Goal: Task Accomplishment & Management: Manage account settings

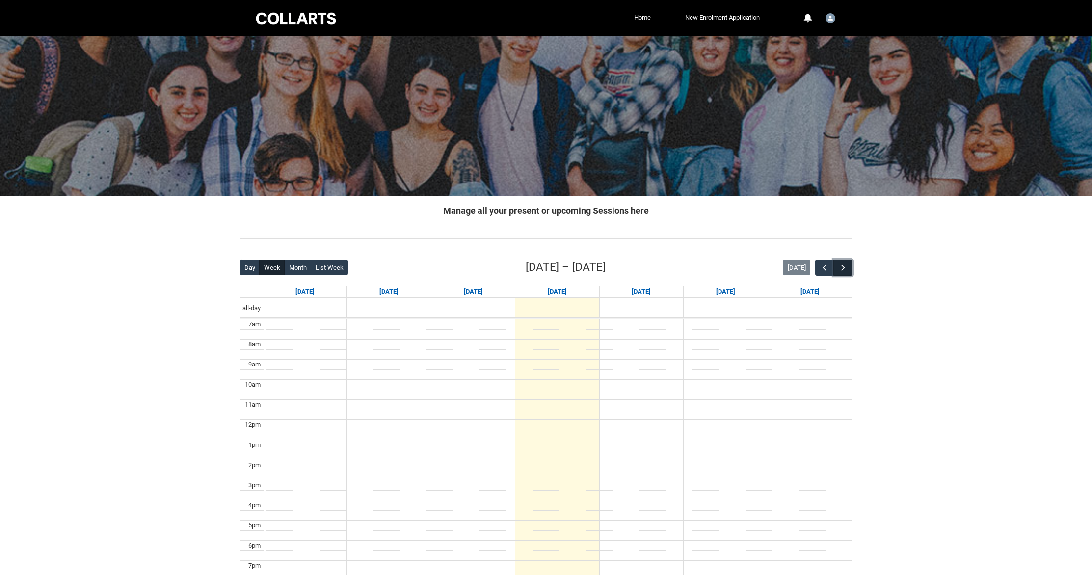
click at [846, 262] on button "button" at bounding box center [842, 268] width 19 height 16
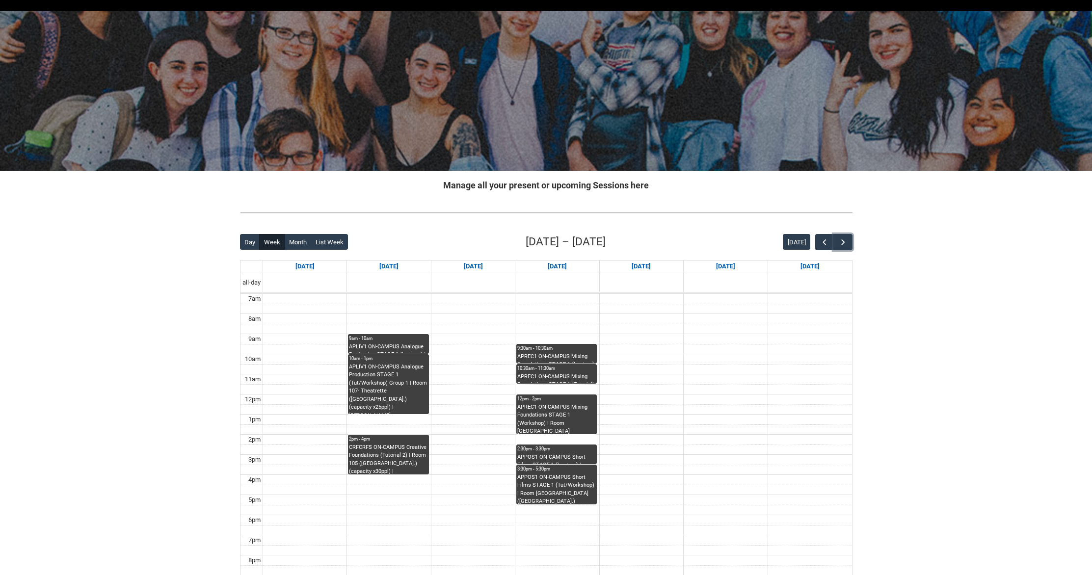
scroll to position [26, 0]
click at [382, 344] on div "APLIV1 ON-CAMPUS Analogue Production STAGE 1 (Lecture) | Room 106 Auditorium (W…" at bounding box center [388, 348] width 79 height 11
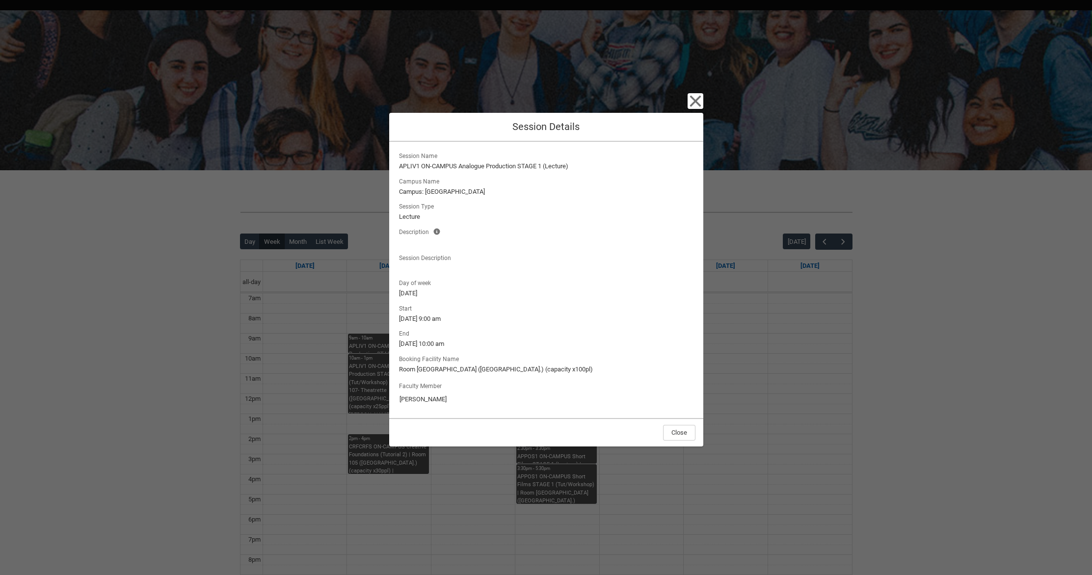
click at [309, 377] on div "Close Session Details Session Name APLIV1 ON-CAMPUS Analogue Production STAGE 1…" at bounding box center [546, 287] width 1092 height 575
click at [682, 428] on button "Close" at bounding box center [679, 433] width 32 height 16
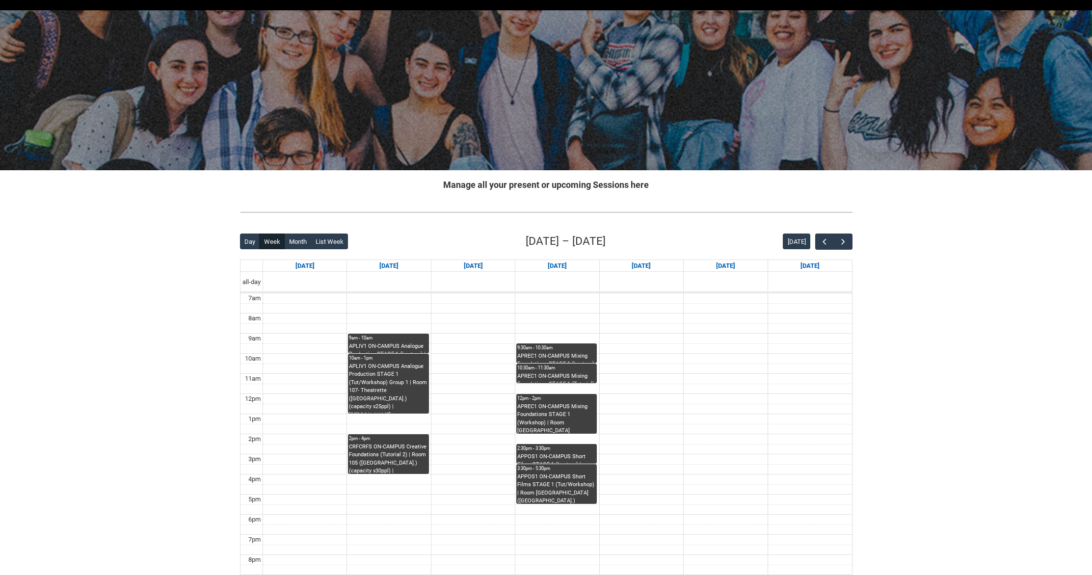
click at [409, 376] on div "APLIV1 ON-CAMPUS Analogue Production STAGE 1 (Tut/Workshop) Group 1 | Room 107-…" at bounding box center [388, 388] width 79 height 51
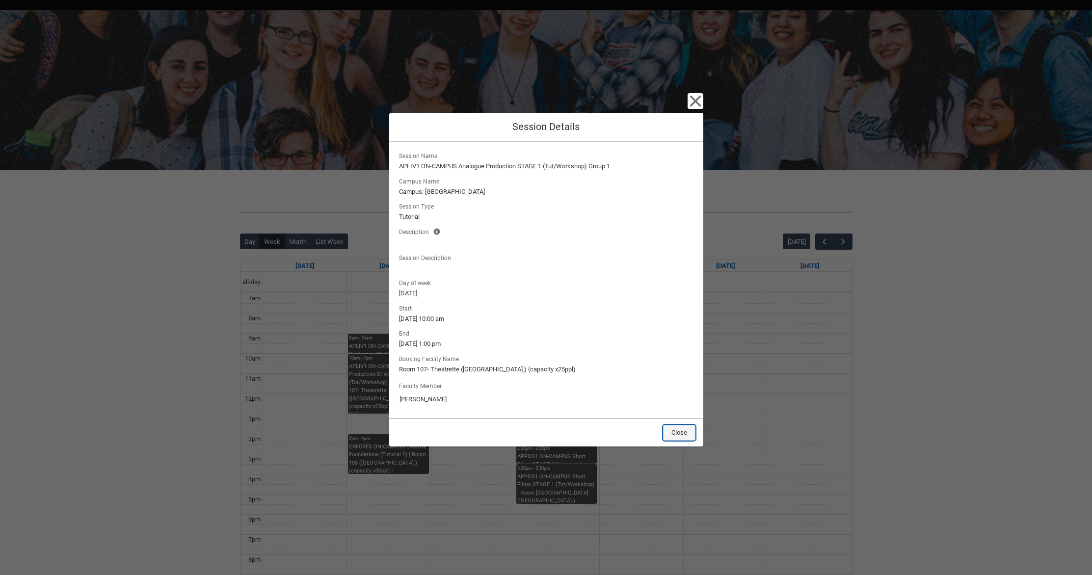
click at [680, 430] on button "Close" at bounding box center [679, 433] width 32 height 16
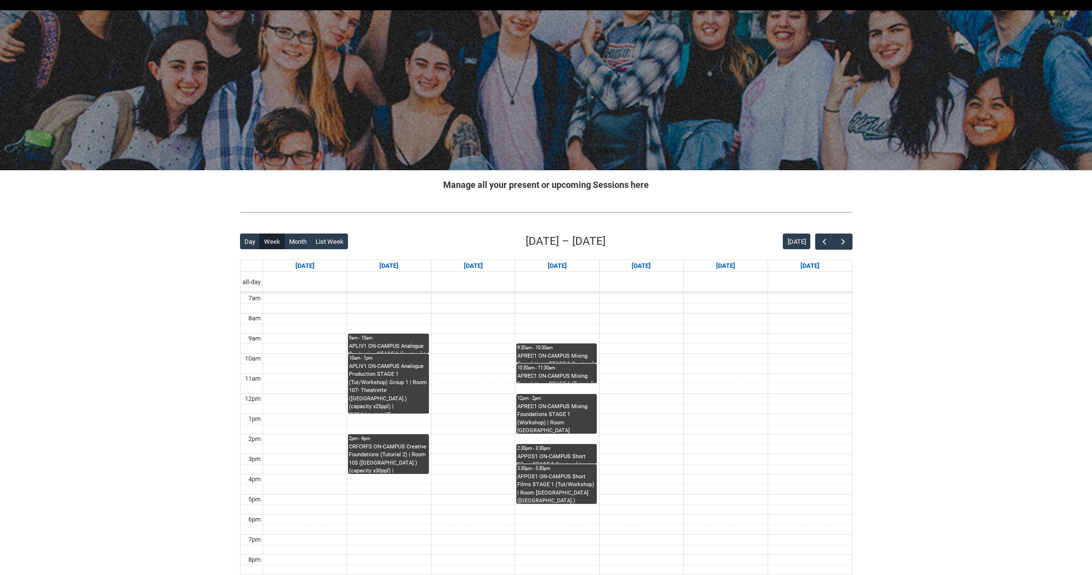
click at [390, 457] on div "CRFCRFS ON-CAMPUS Creative Foundations (Tutorial 2) | Room 105 (Wellington St.)…" at bounding box center [388, 458] width 79 height 31
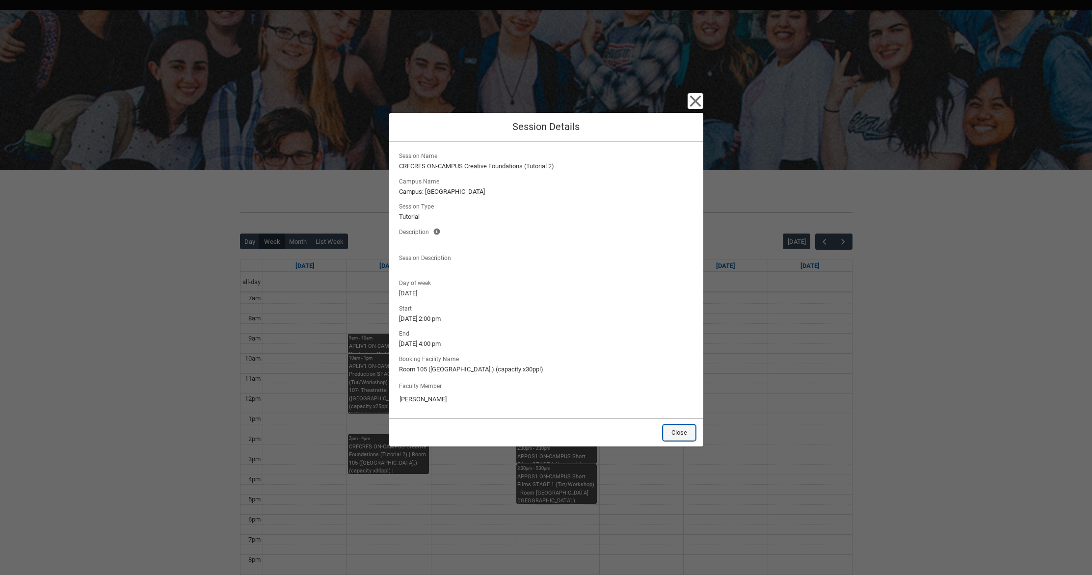
click at [684, 433] on button "Close" at bounding box center [679, 433] width 32 height 16
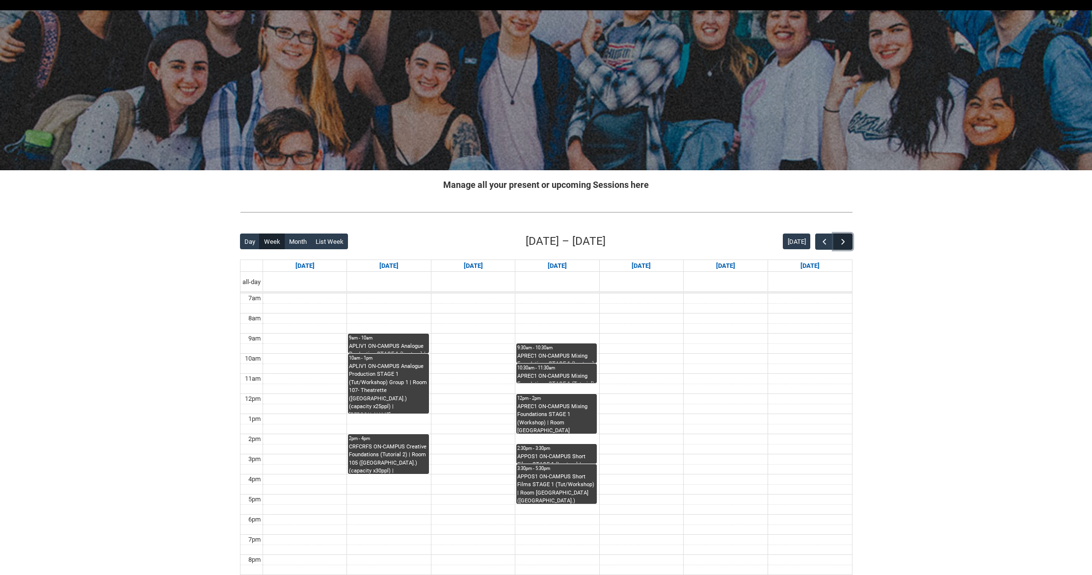
click at [844, 243] on span "button" at bounding box center [843, 242] width 10 height 10
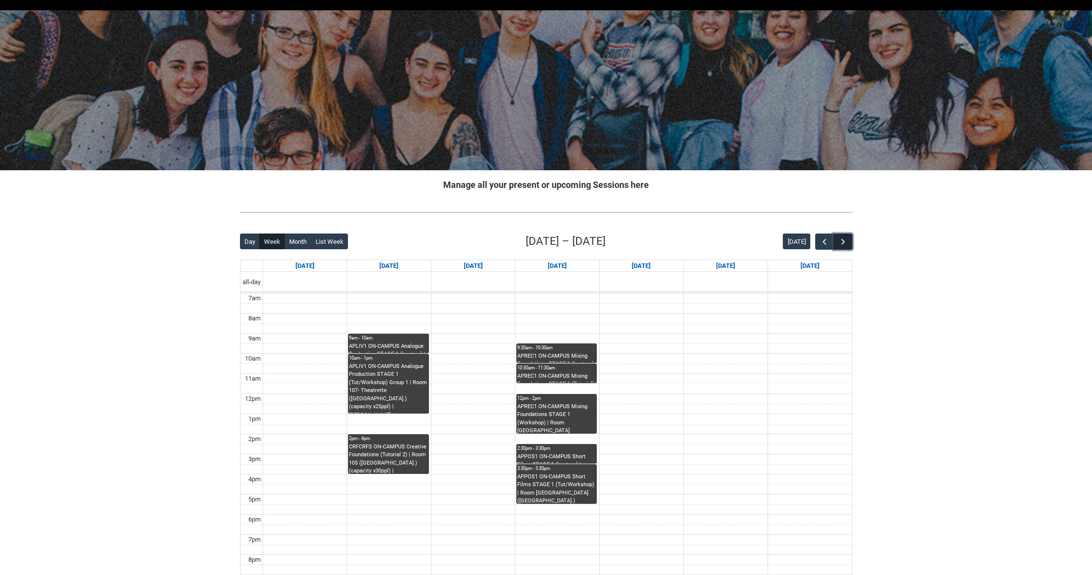
click at [844, 243] on span "button" at bounding box center [843, 242] width 10 height 10
click at [842, 241] on span "button" at bounding box center [843, 242] width 10 height 10
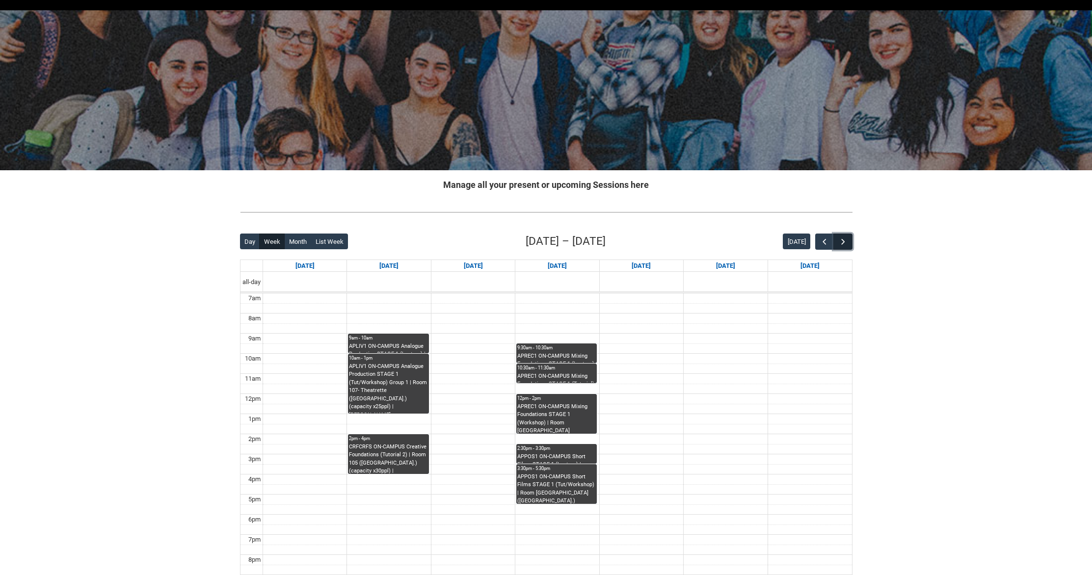
click at [842, 241] on span "button" at bounding box center [843, 242] width 10 height 10
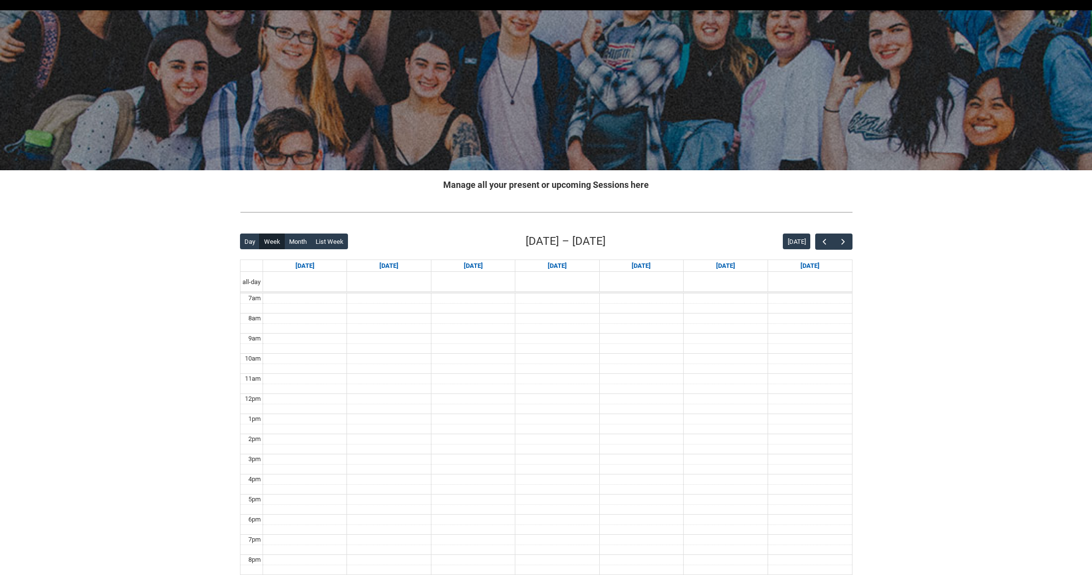
click at [813, 242] on div "[DATE]" at bounding box center [817, 242] width 69 height 16
click at [822, 241] on span "button" at bounding box center [825, 242] width 10 height 10
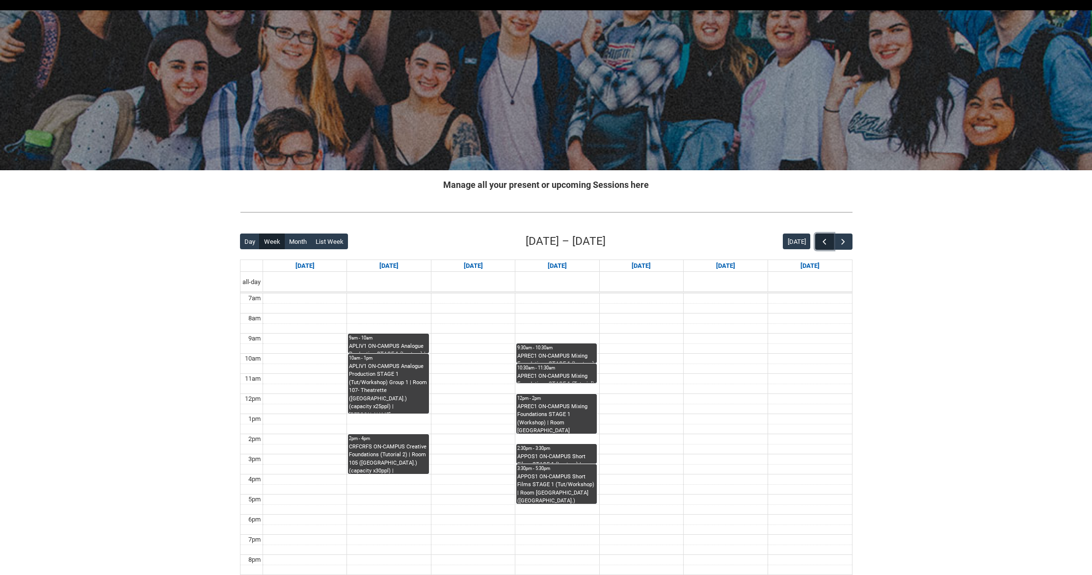
click at [822, 241] on span "button" at bounding box center [825, 242] width 10 height 10
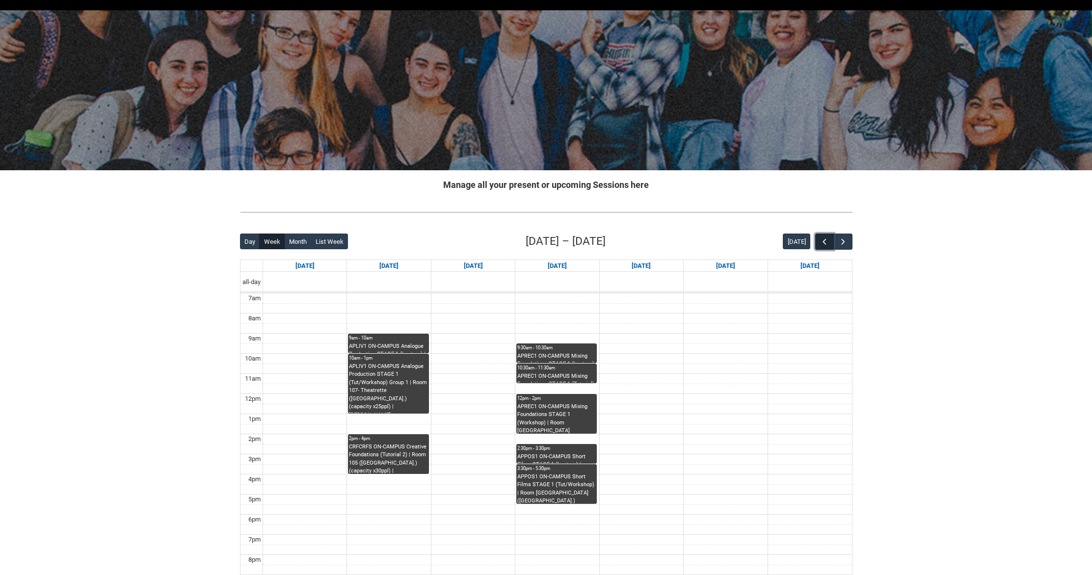
click at [822, 241] on span "button" at bounding box center [825, 242] width 10 height 10
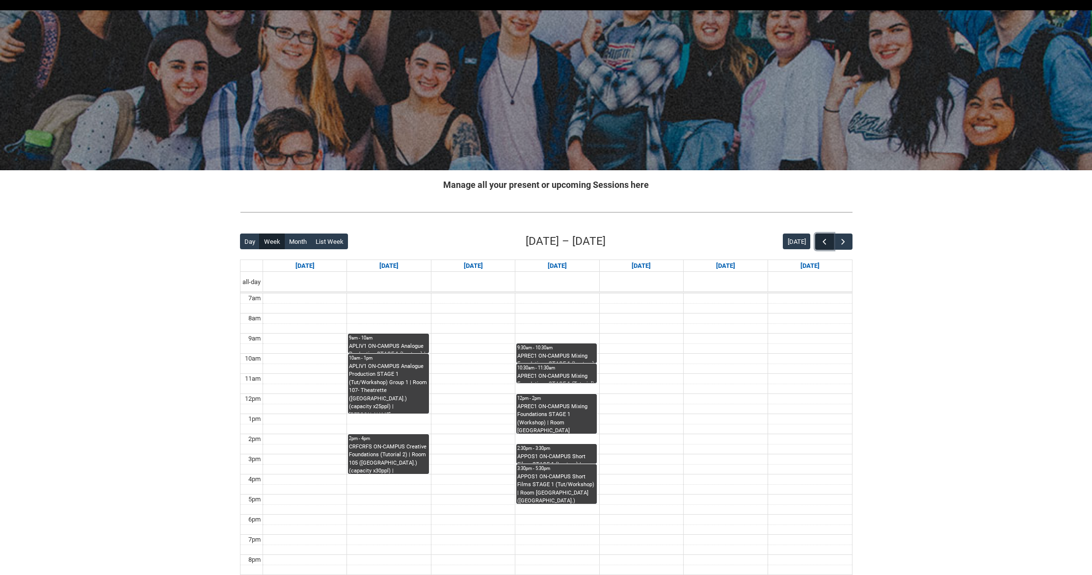
click at [822, 241] on span "button" at bounding box center [825, 242] width 10 height 10
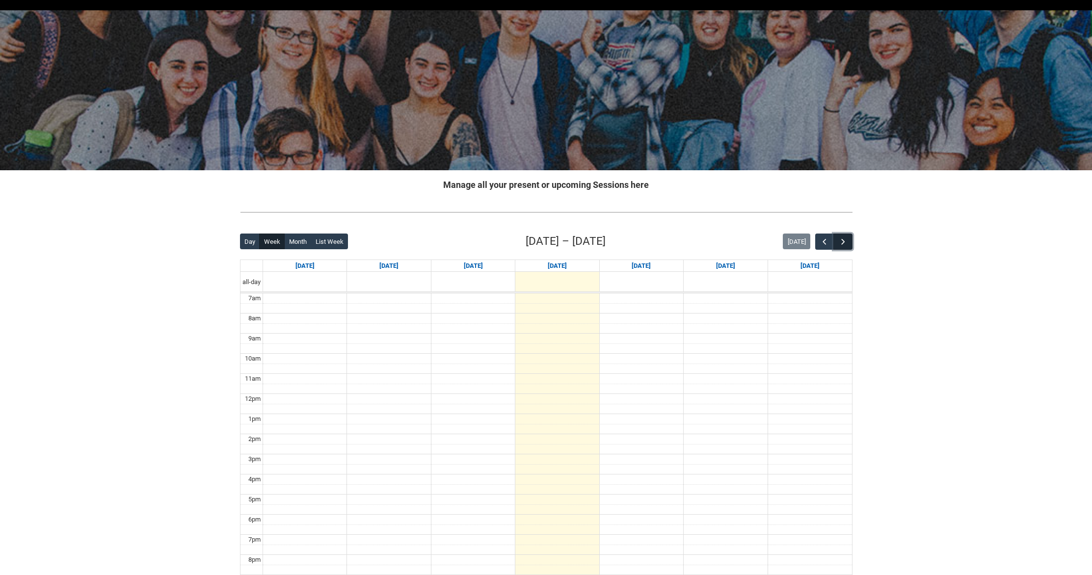
click at [842, 242] on span "button" at bounding box center [843, 242] width 10 height 10
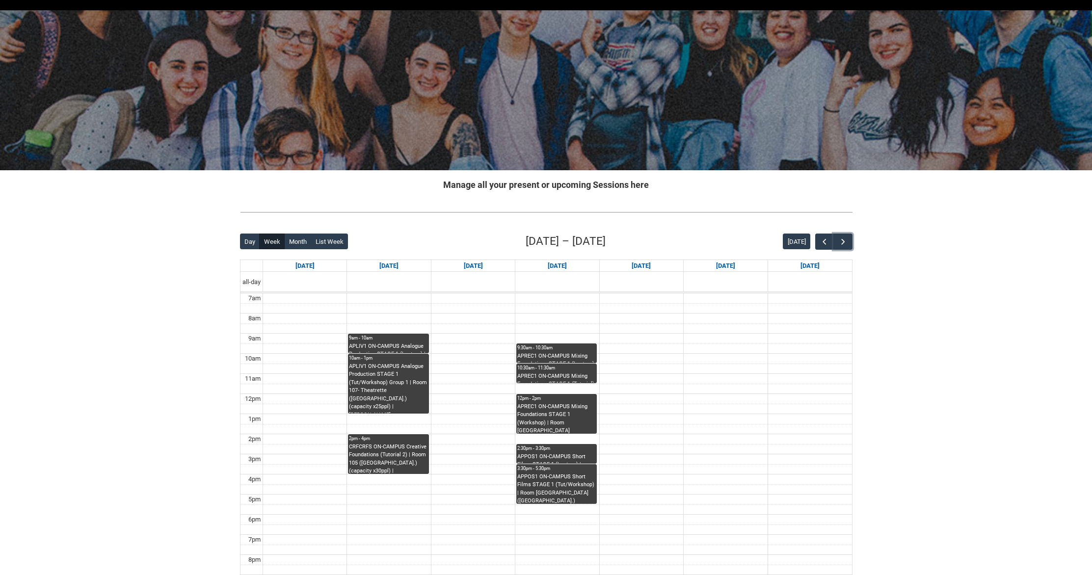
click at [376, 446] on div "CRFCRFS ON-CAMPUS Creative Foundations (Tutorial 2) | Room 105 (Wellington St.)…" at bounding box center [388, 458] width 79 height 31
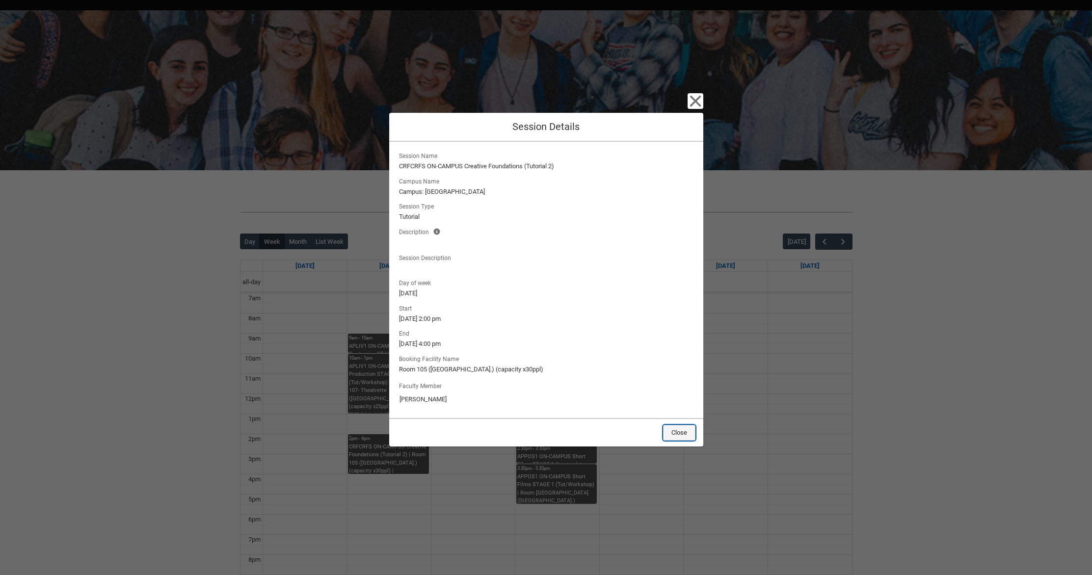
click at [684, 435] on button "Close" at bounding box center [679, 433] width 32 height 16
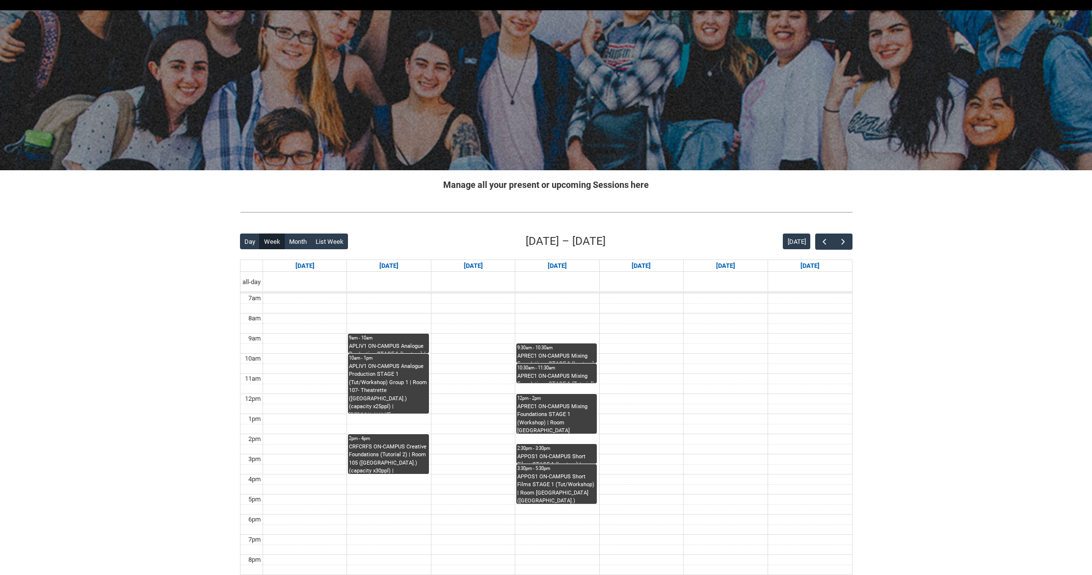
click at [561, 345] on div "9:30am - 10:30am" at bounding box center [556, 348] width 79 height 7
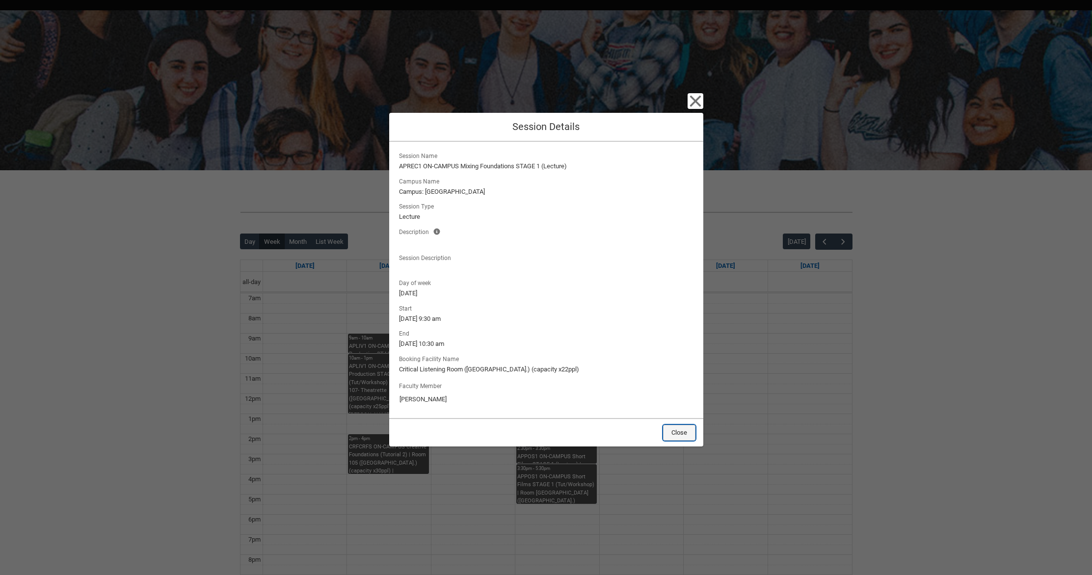
click at [672, 431] on button "Close" at bounding box center [679, 433] width 32 height 16
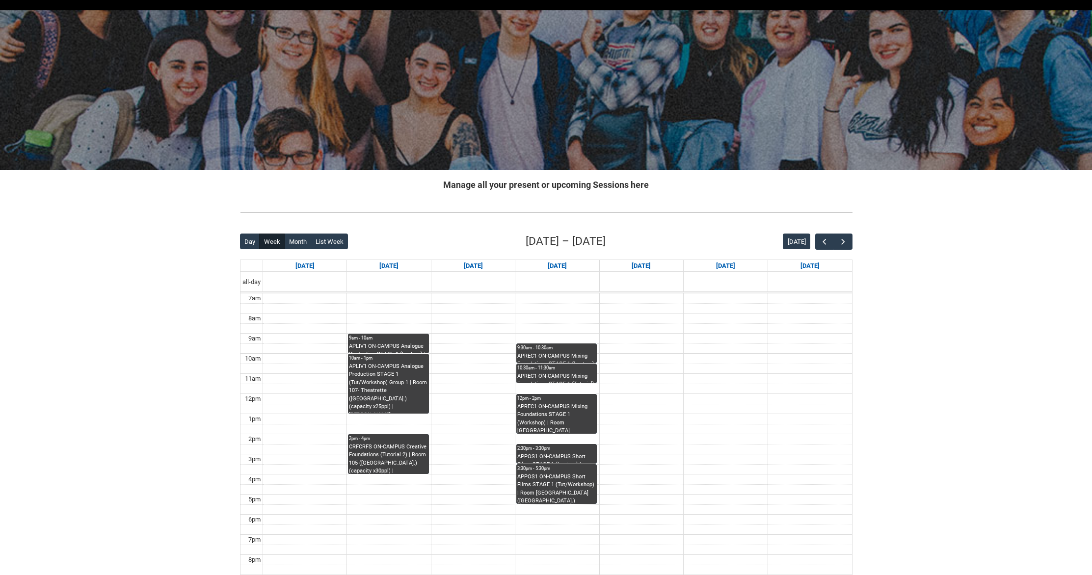
click at [551, 373] on div "APREC1 ON-CAMPUS Mixing Foundations STAGE 1 (Tutorial) | Critical Listening Roo…" at bounding box center [556, 378] width 79 height 11
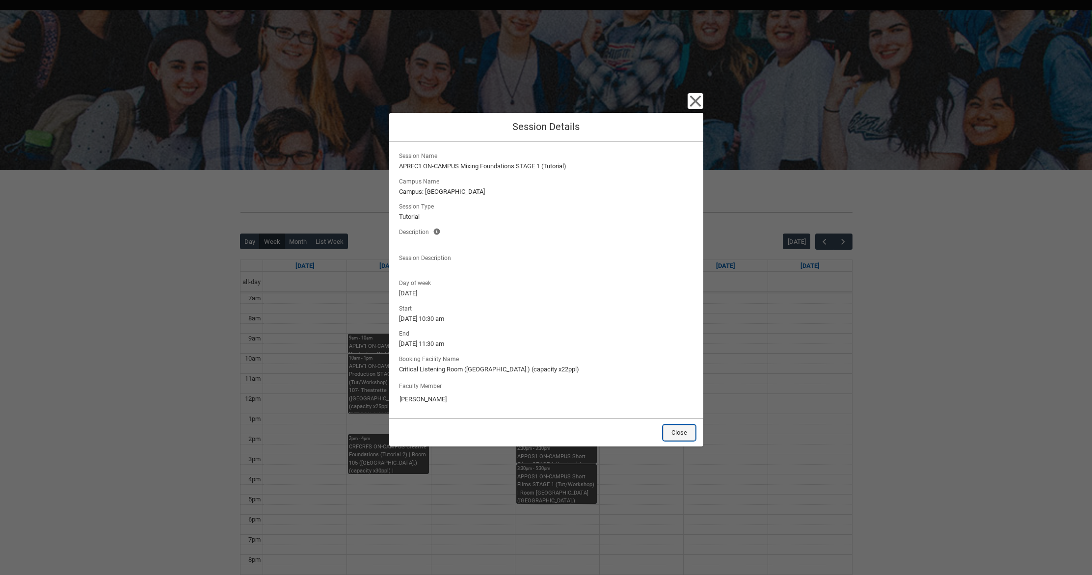
click at [675, 428] on button "Close" at bounding box center [679, 433] width 32 height 16
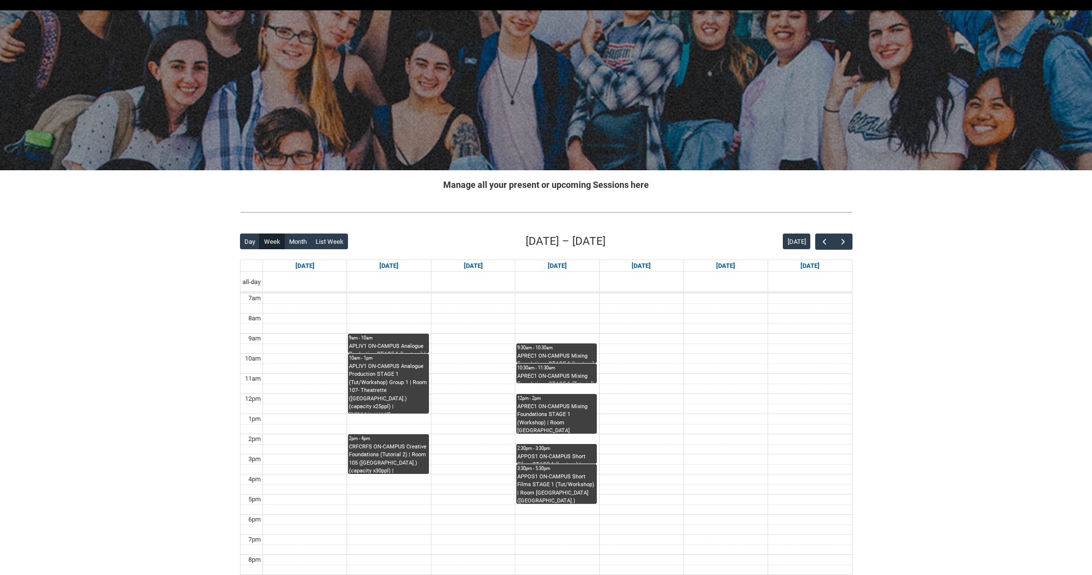
click at [563, 420] on div "APREC1 ON-CAMPUS Mixing Foundations STAGE 1 (Workshop) | Room 206 Lab (Wellingt…" at bounding box center [556, 418] width 79 height 31
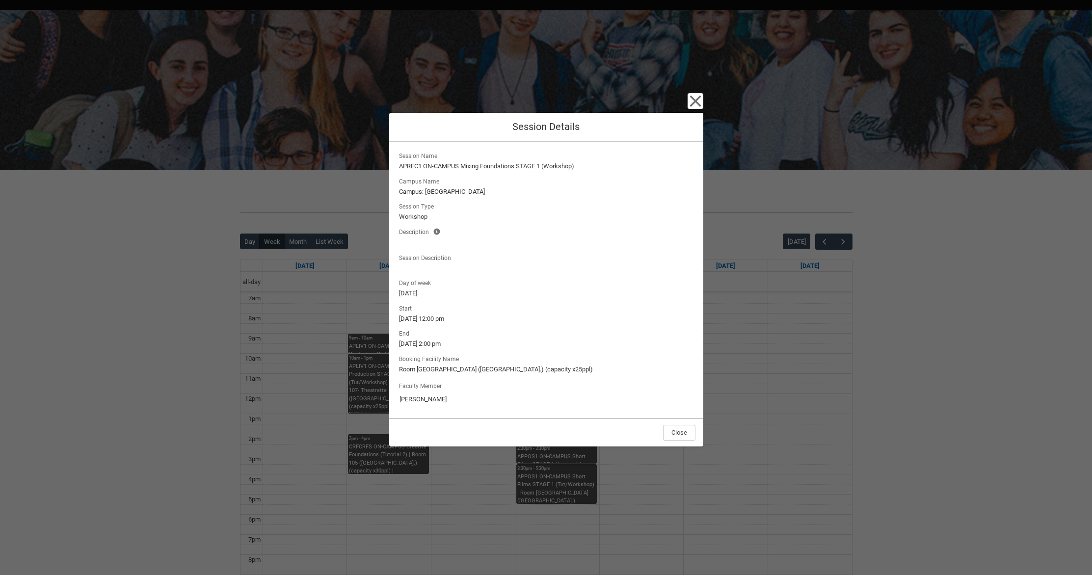
click at [488, 480] on div "Close Session Details Session Name APREC1 ON-CAMPUS Mixing Foundations STAGE 1 …" at bounding box center [546, 287] width 314 height 575
click at [686, 431] on button "Close" at bounding box center [679, 433] width 32 height 16
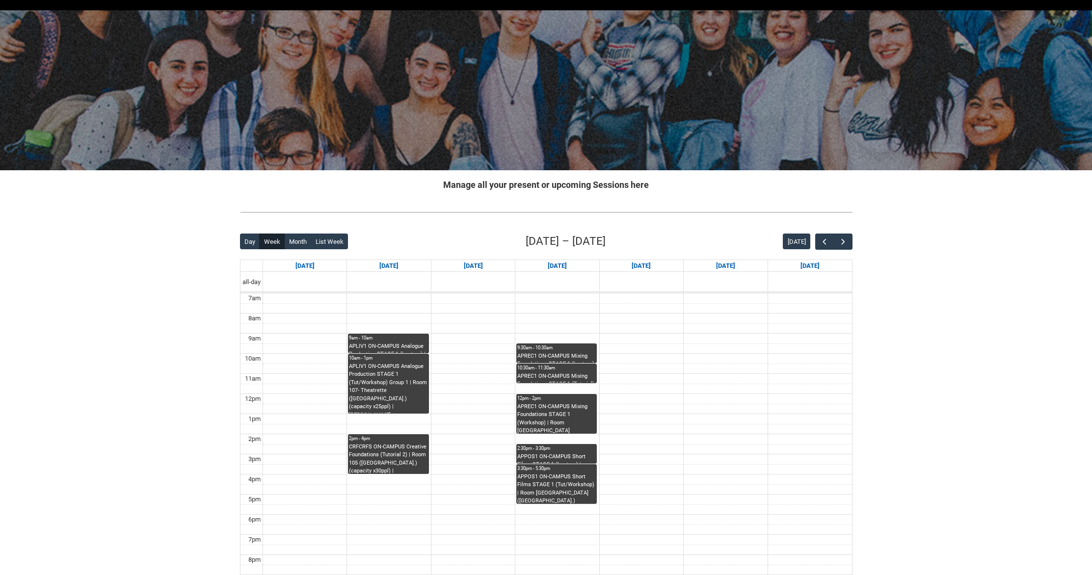
click at [556, 455] on div "APPOS1 ON-CAMPUS Short Films STAGE 1 (Lecture) | Room 206 Lab (Wellington St.) …" at bounding box center [556, 458] width 79 height 11
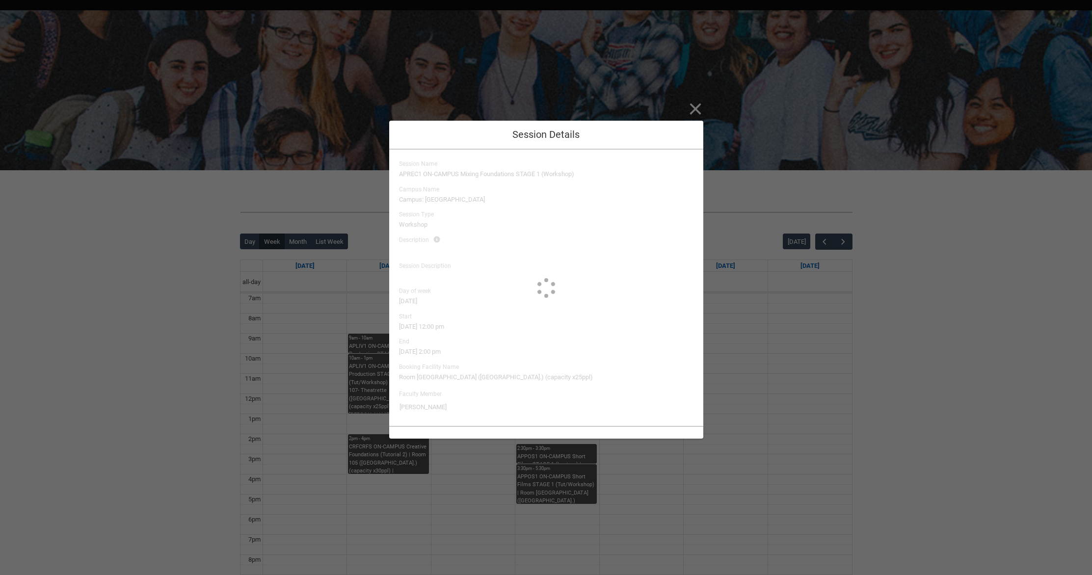
type input "Victoria Mangano"
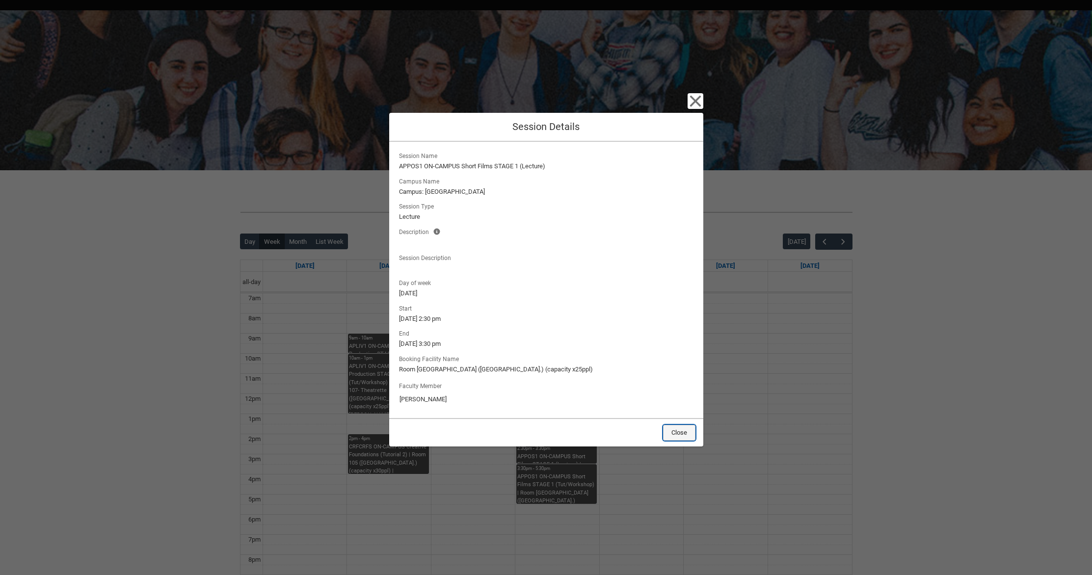
click at [671, 425] on button "Close" at bounding box center [679, 433] width 32 height 16
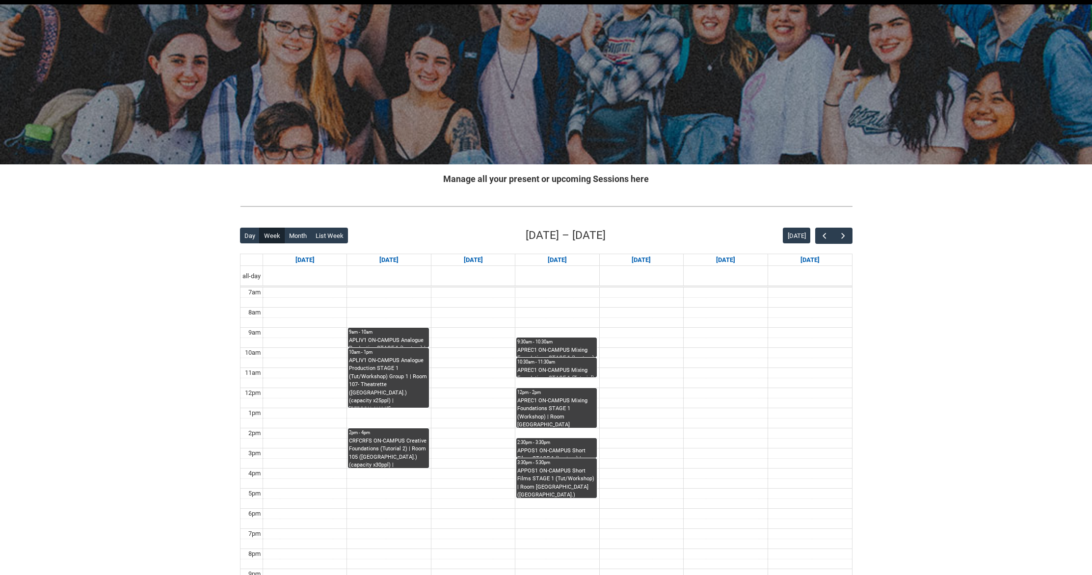
scroll to position [22, 0]
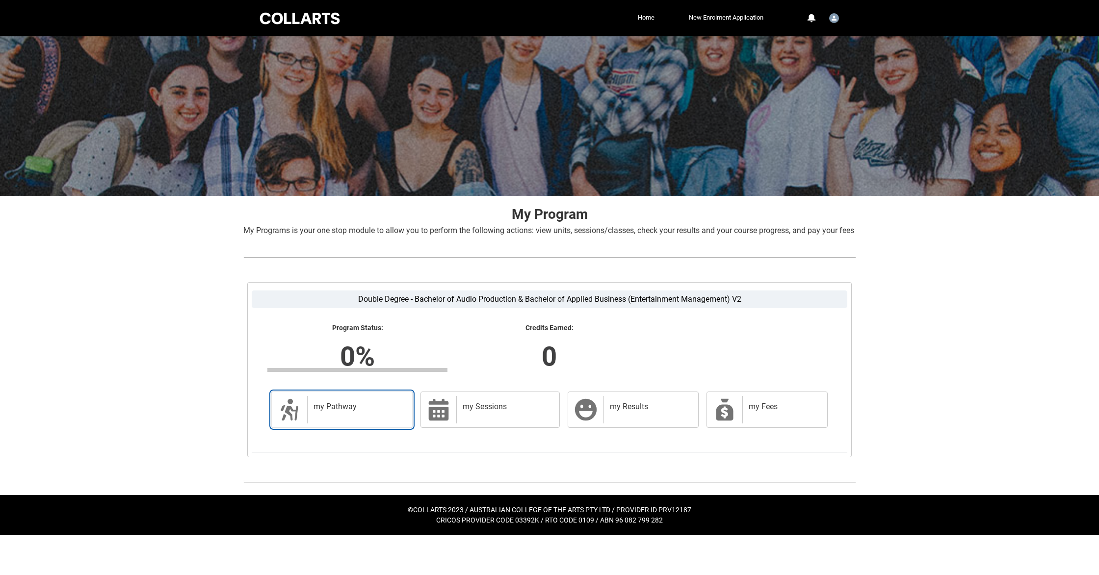
click at [307, 424] on div "my Pathway" at bounding box center [357, 409] width 101 height 27
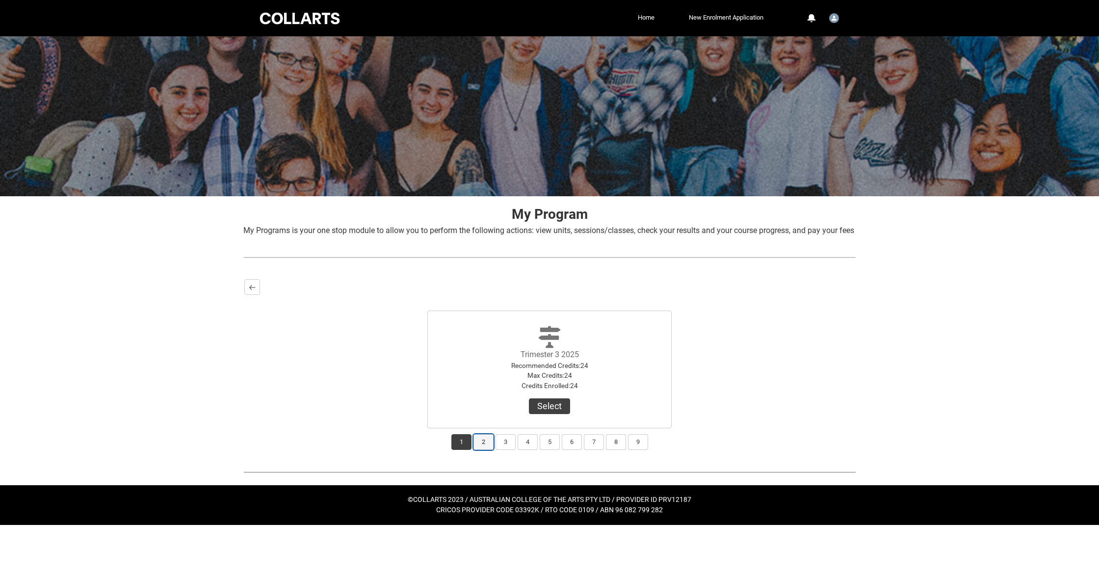
click at [486, 450] on button "2" at bounding box center [484, 442] width 20 height 16
click at [468, 450] on button "1" at bounding box center [462, 442] width 20 height 16
click at [563, 414] on button "Select" at bounding box center [549, 407] width 41 height 16
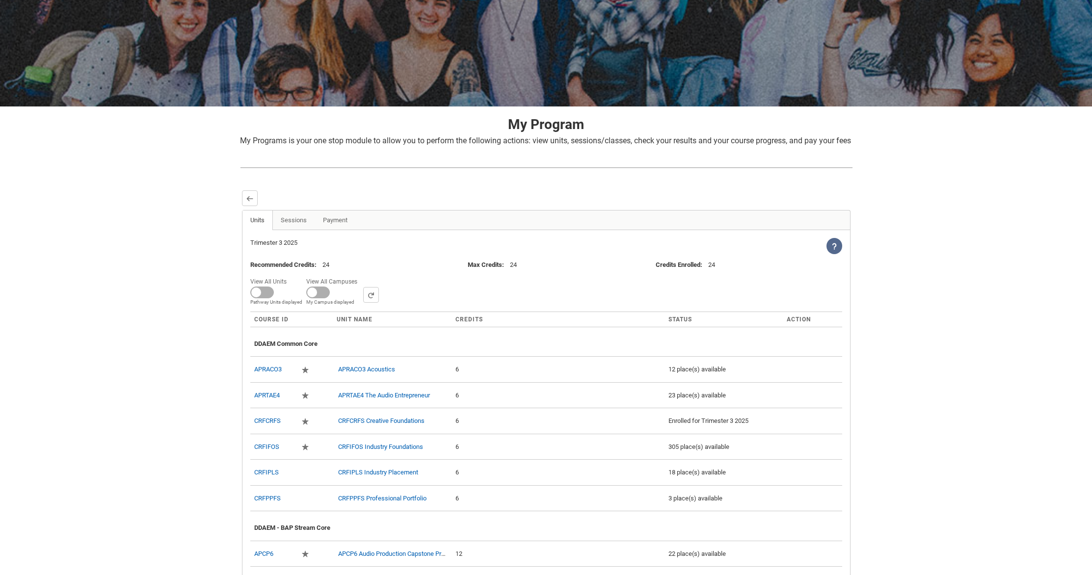
scroll to position [84, 0]
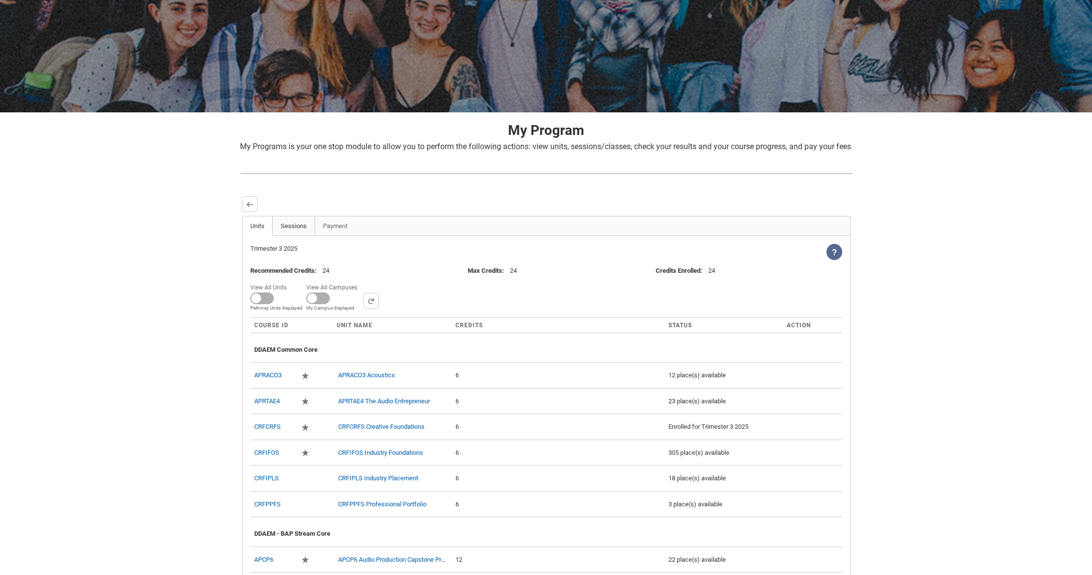
click at [294, 236] on link "Sessions" at bounding box center [293, 226] width 43 height 20
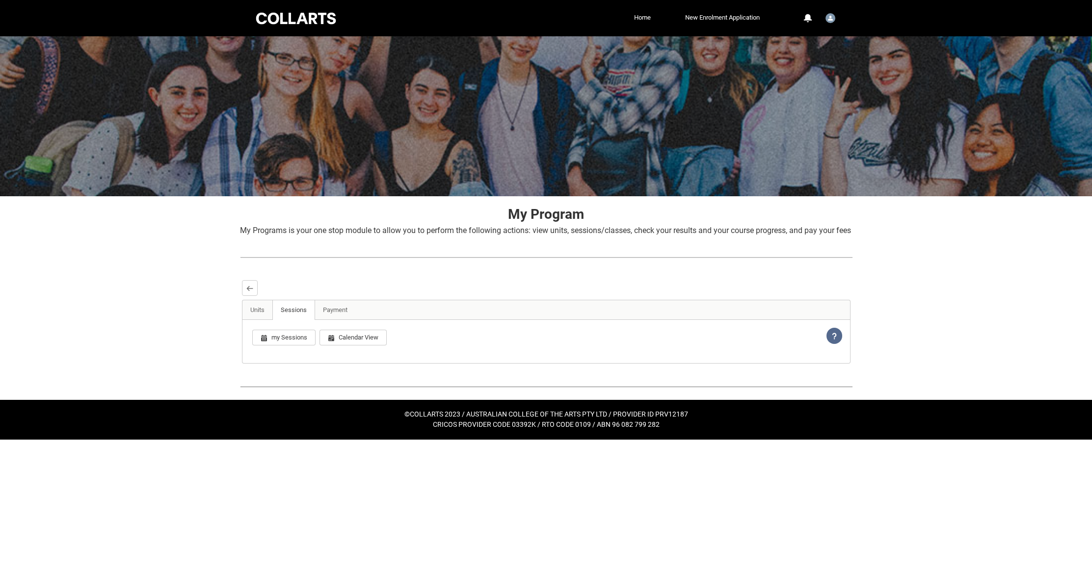
scroll to position [0, 0]
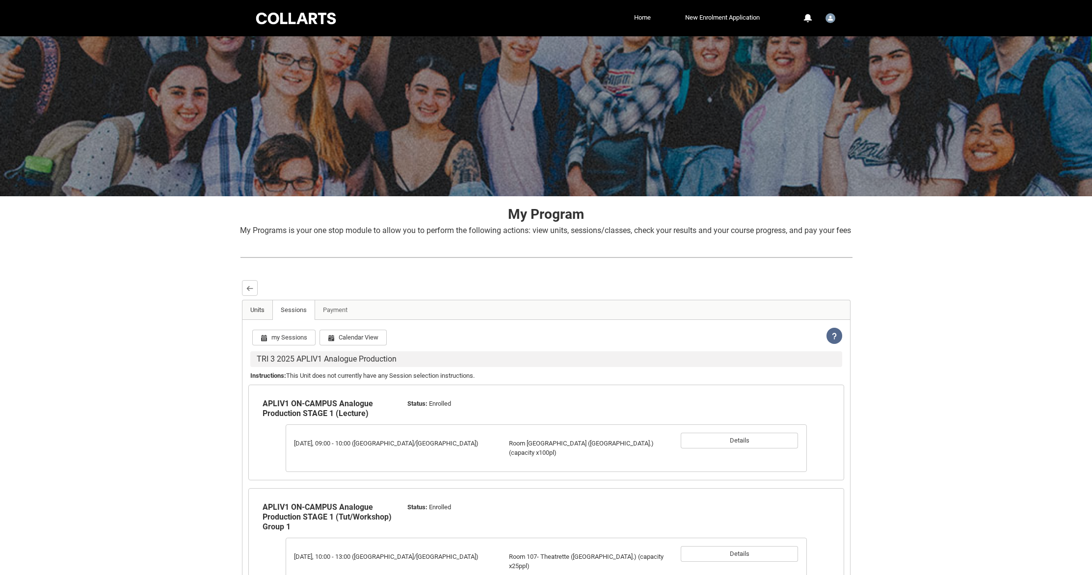
click at [270, 320] on link "Units" at bounding box center [257, 310] width 30 height 20
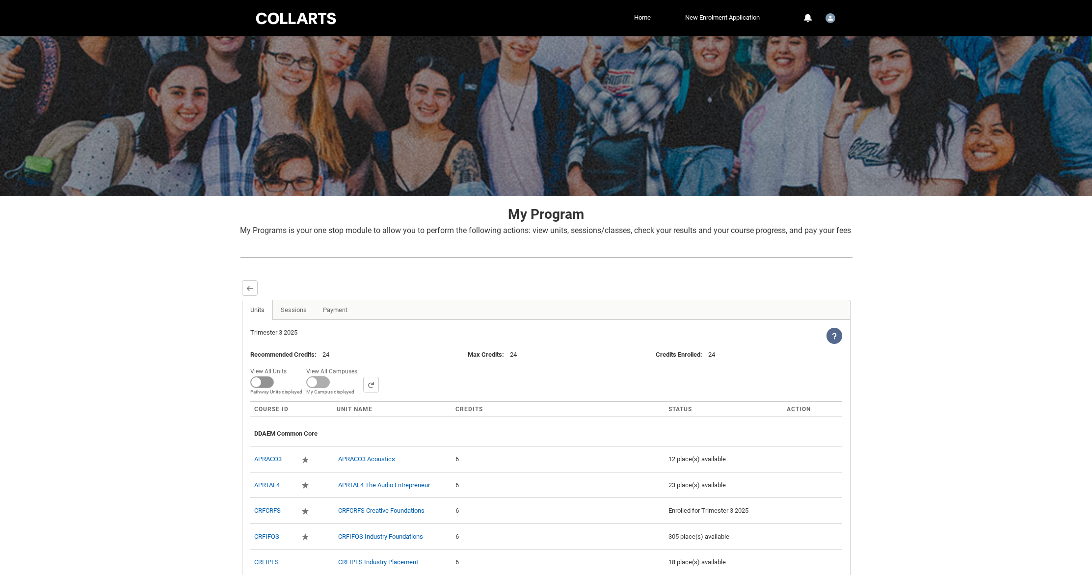
click at [268, 388] on span at bounding box center [262, 382] width 24 height 12
click at [290, 365] on input "View All Units All Units displayed Pathway Units displayed" at bounding box center [290, 365] width 0 height 0
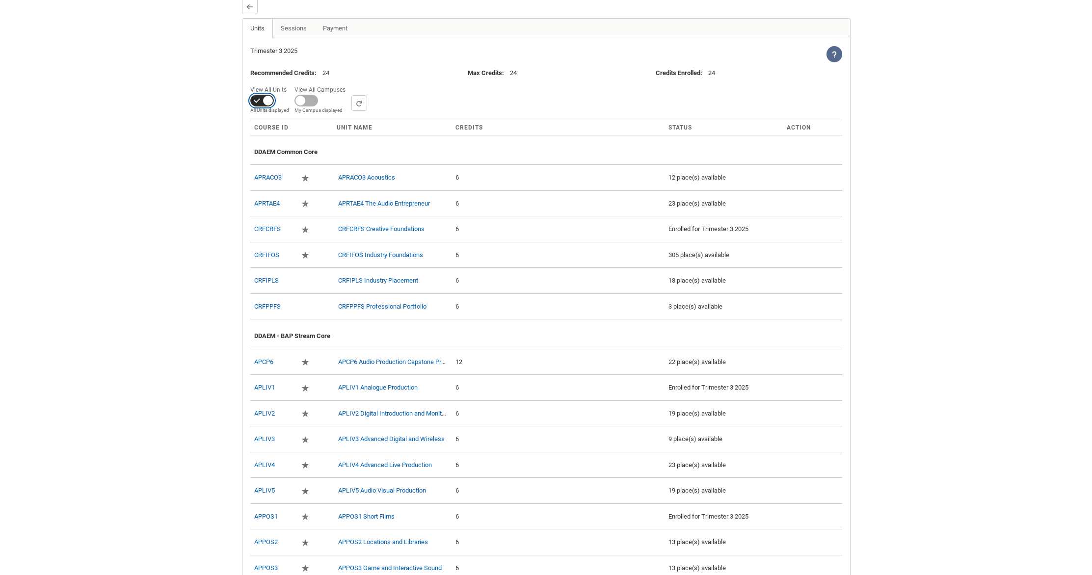
scroll to position [220, 0]
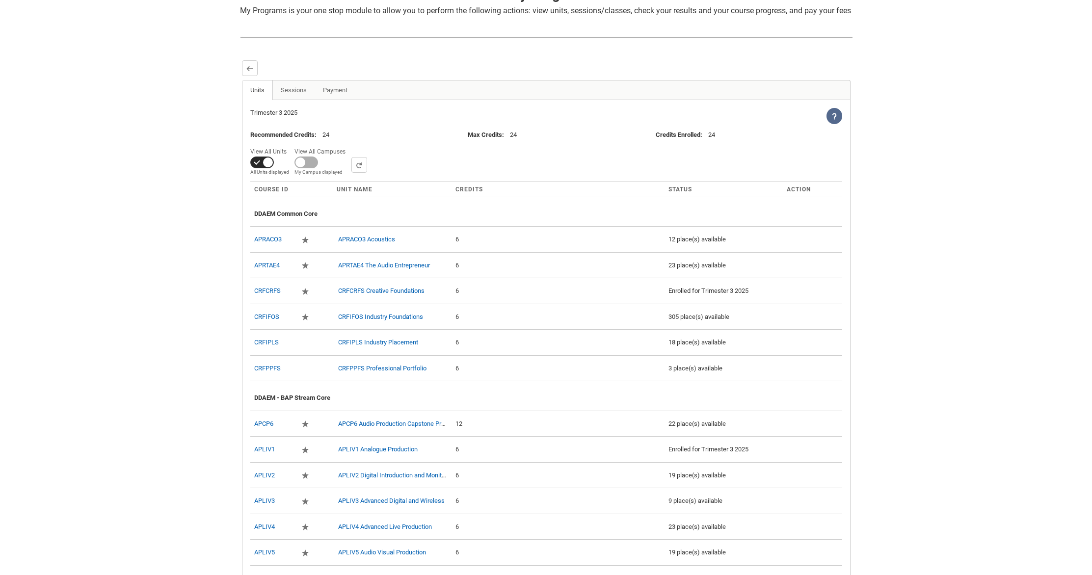
click at [273, 168] on span at bounding box center [262, 163] width 24 height 12
click at [290, 145] on input "View All Units All Units displayed Pathway Units displayed" at bounding box center [290, 145] width 0 height 0
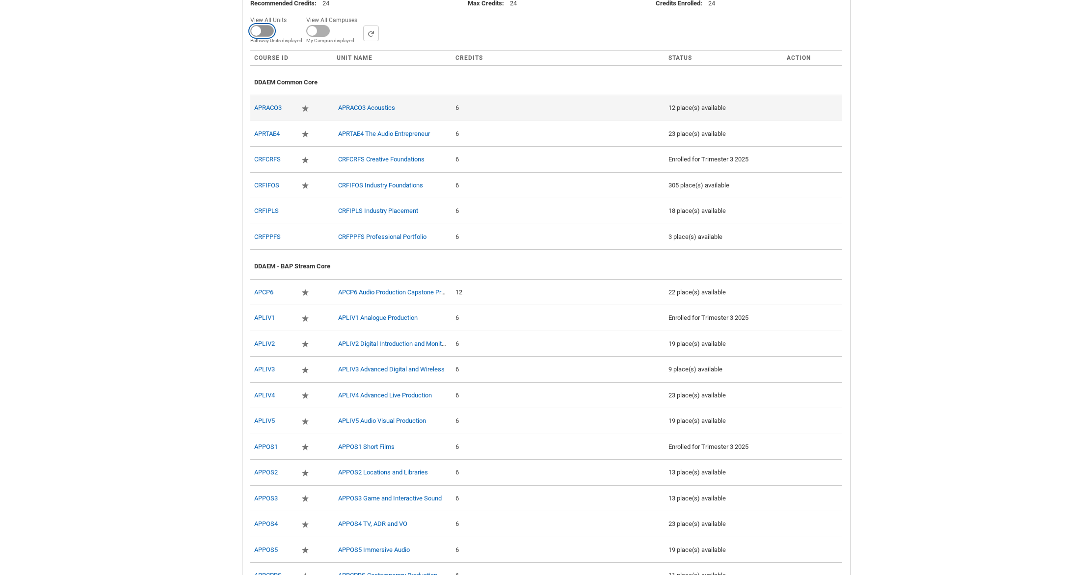
scroll to position [0, 0]
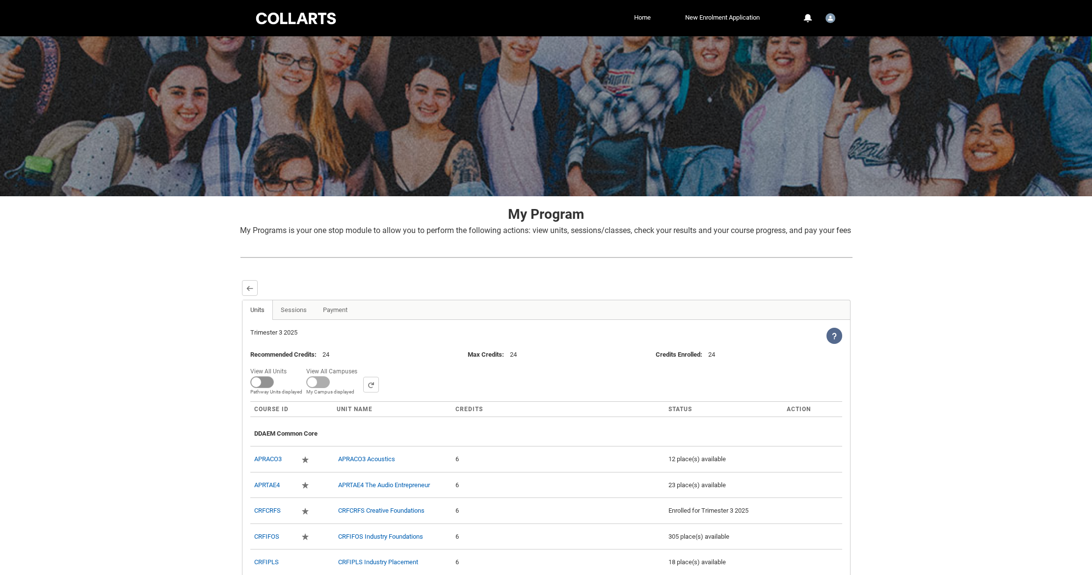
click at [255, 388] on span at bounding box center [262, 382] width 24 height 12
click at [290, 365] on input "View All Units All Units displayed Pathway Units displayed" at bounding box center [290, 365] width 0 height 0
click at [267, 388] on span at bounding box center [262, 382] width 24 height 12
click at [290, 365] on input "View All Units All Units displayed Pathway Units displayed" at bounding box center [290, 365] width 0 height 0
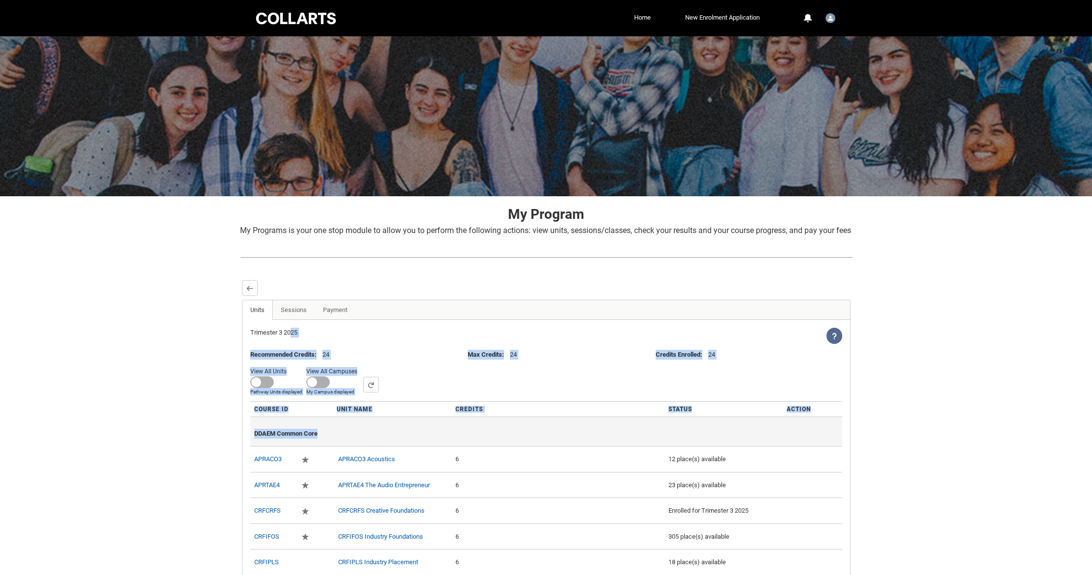
drag, startPoint x: 290, startPoint y: 362, endPoint x: 286, endPoint y: 456, distance: 94.8
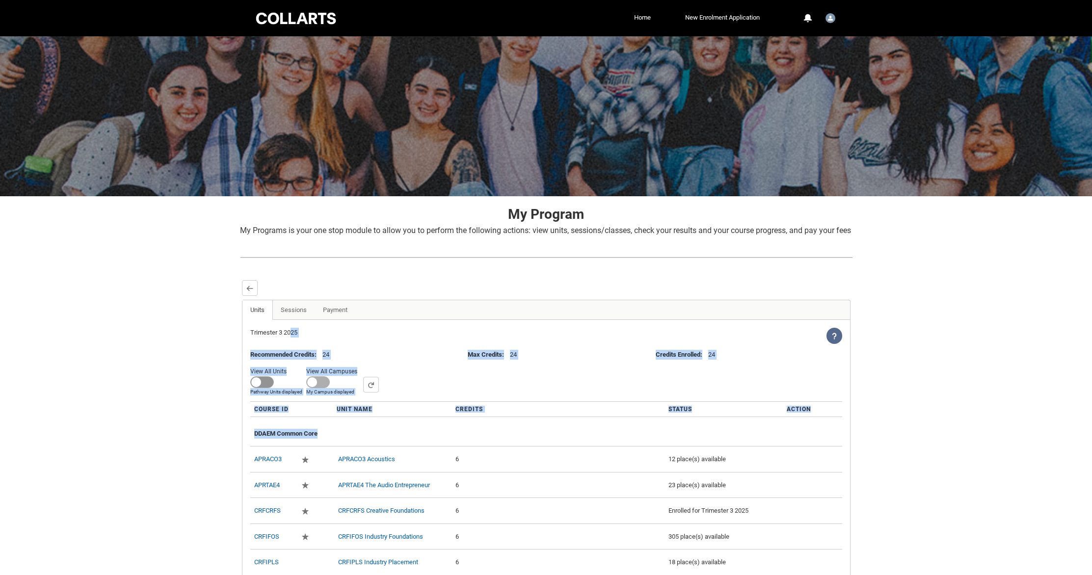
click at [254, 388] on span at bounding box center [262, 382] width 24 height 12
click at [290, 365] on input "View All Units All Units displayed Pathway Units displayed" at bounding box center [290, 365] width 0 height 0
checkbox input "true"
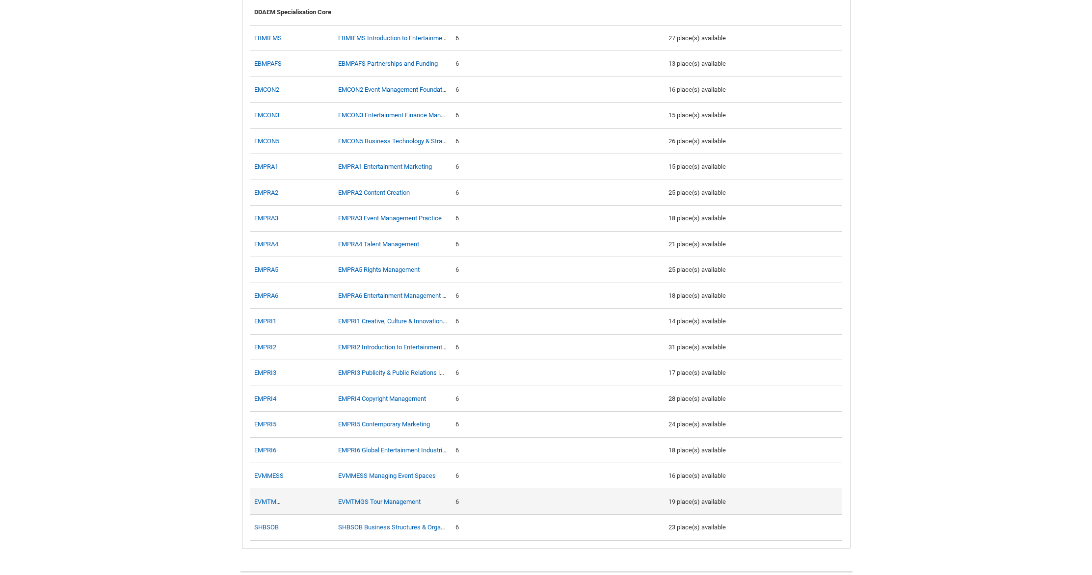
scroll to position [1199, 0]
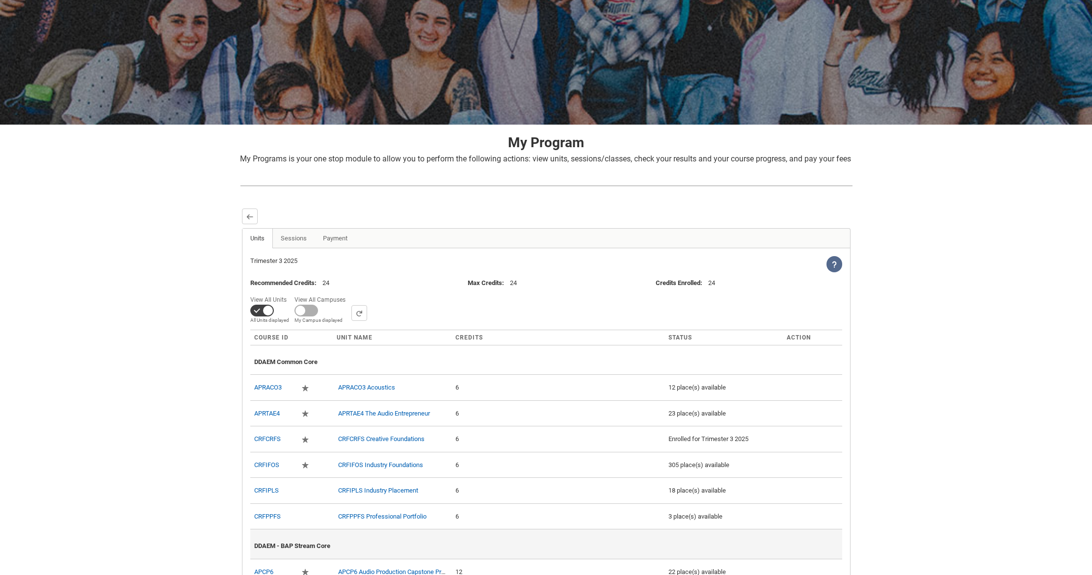
scroll to position [0, 0]
